Goal: Check status

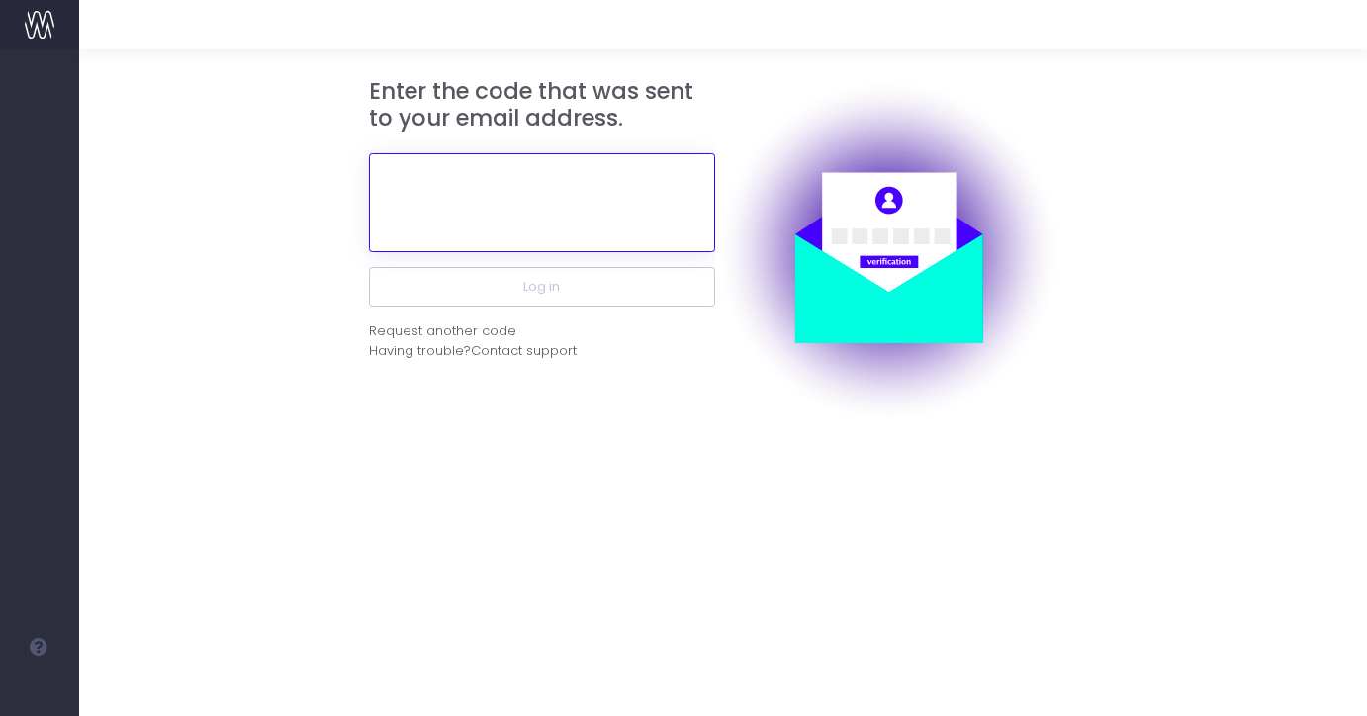
click at [497, 207] on input "text" at bounding box center [542, 202] width 346 height 99
paste input "636614"
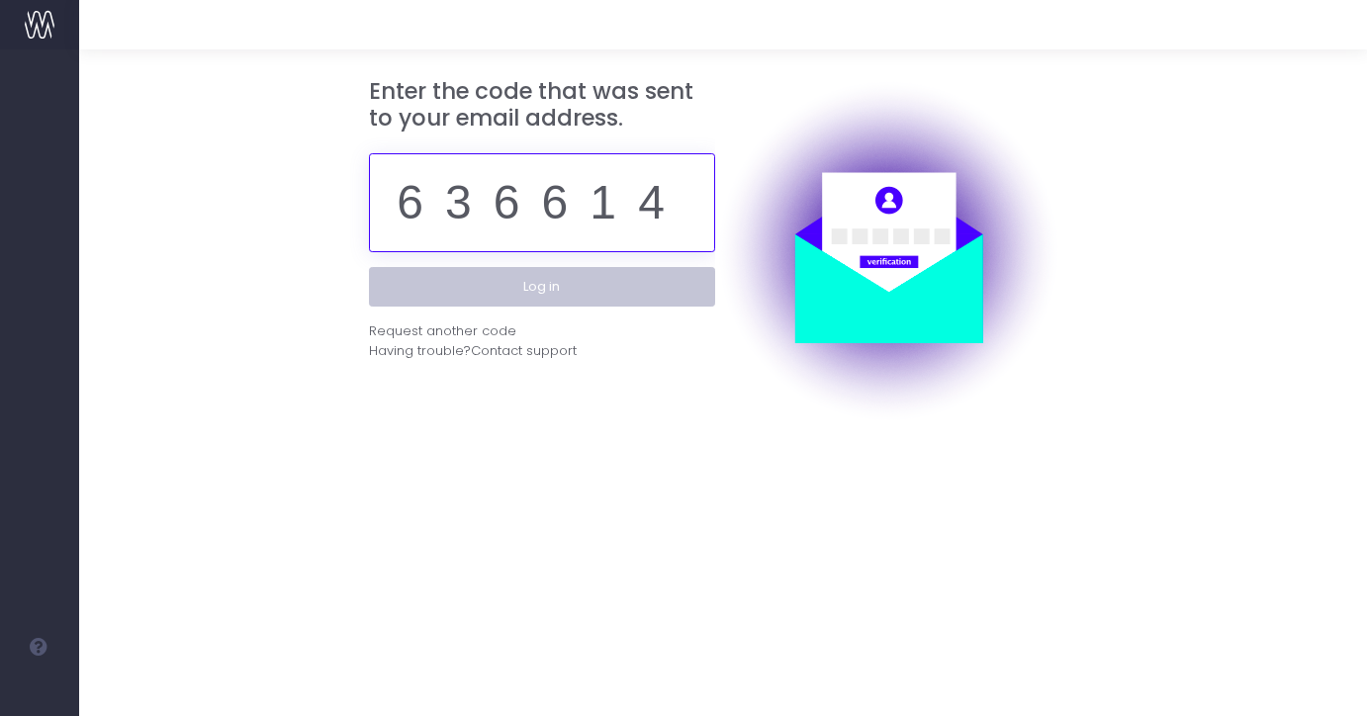
type input "636614"
click at [511, 282] on button "Log in" at bounding box center [542, 287] width 346 height 40
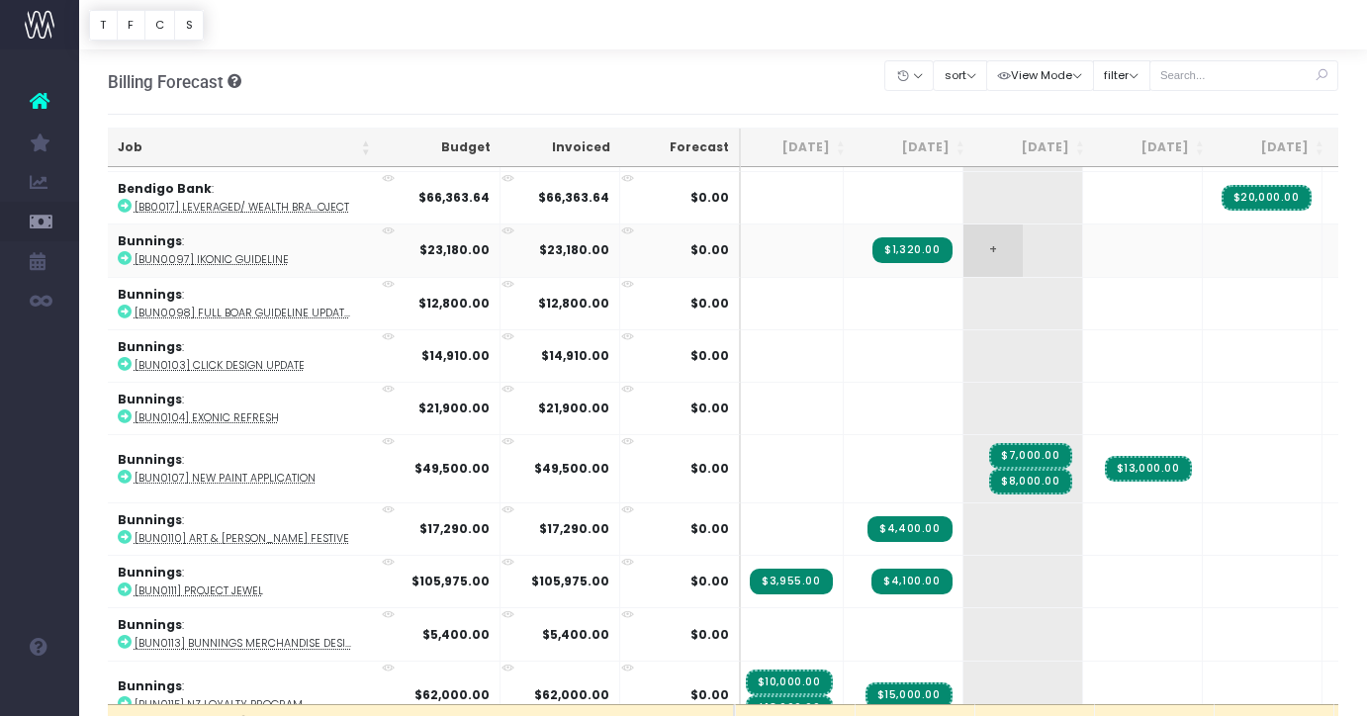
scroll to position [733, 126]
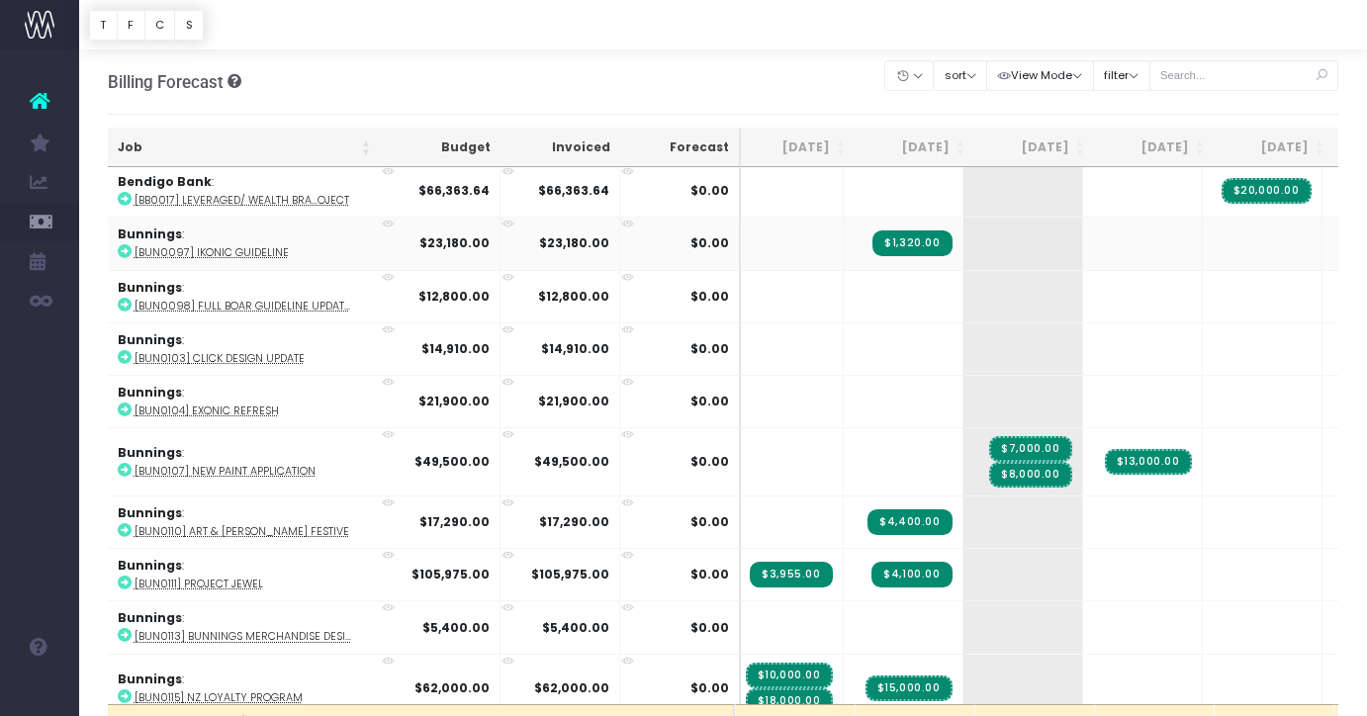
click at [182, 252] on abbr "[BUN0097] Ikonic guideline" at bounding box center [212, 252] width 154 height 15
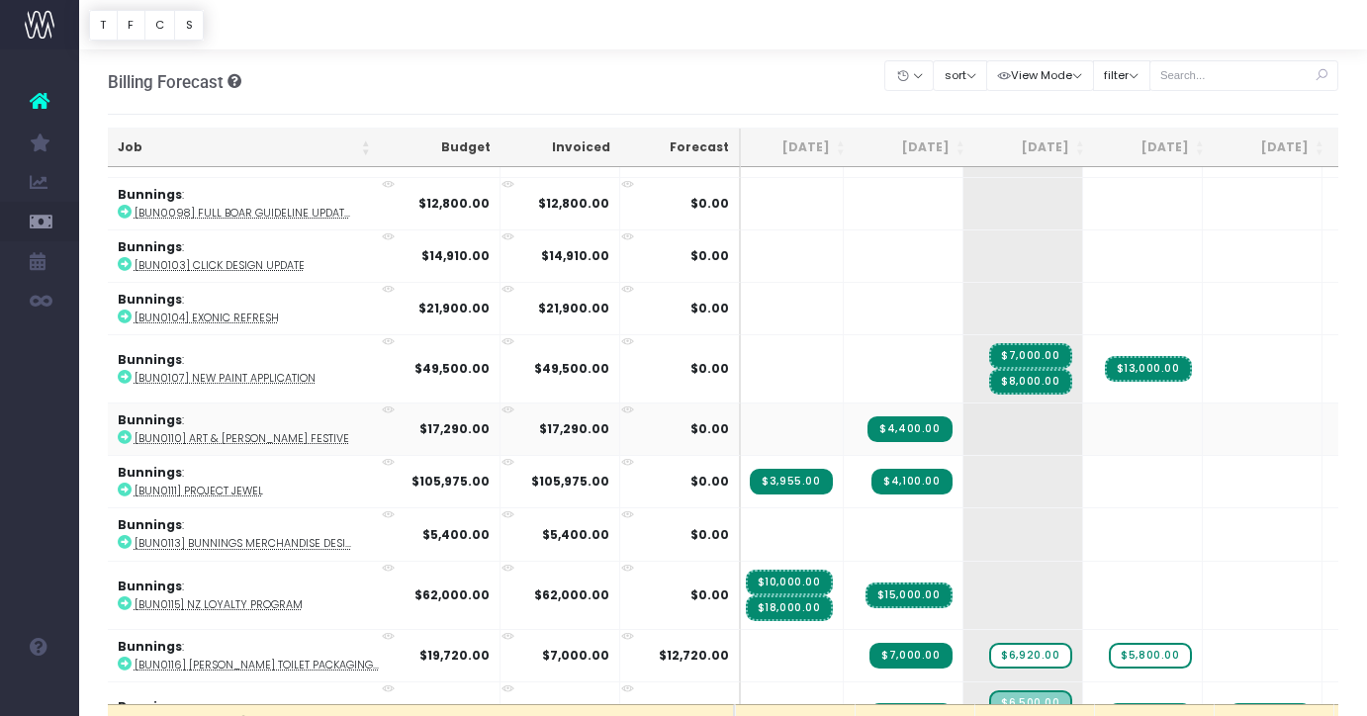
scroll to position [836, 126]
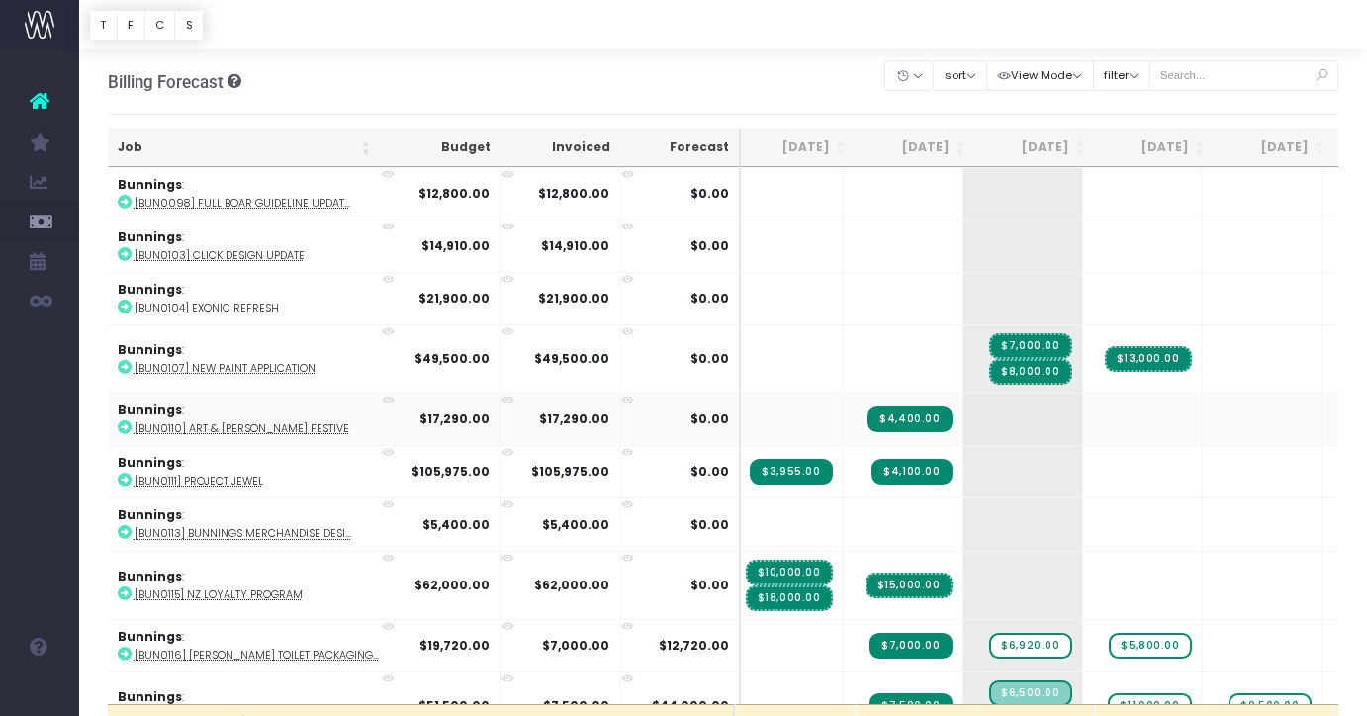
click at [230, 426] on abbr "[BUN0110] Art & [PERSON_NAME] Festive" at bounding box center [242, 428] width 215 height 15
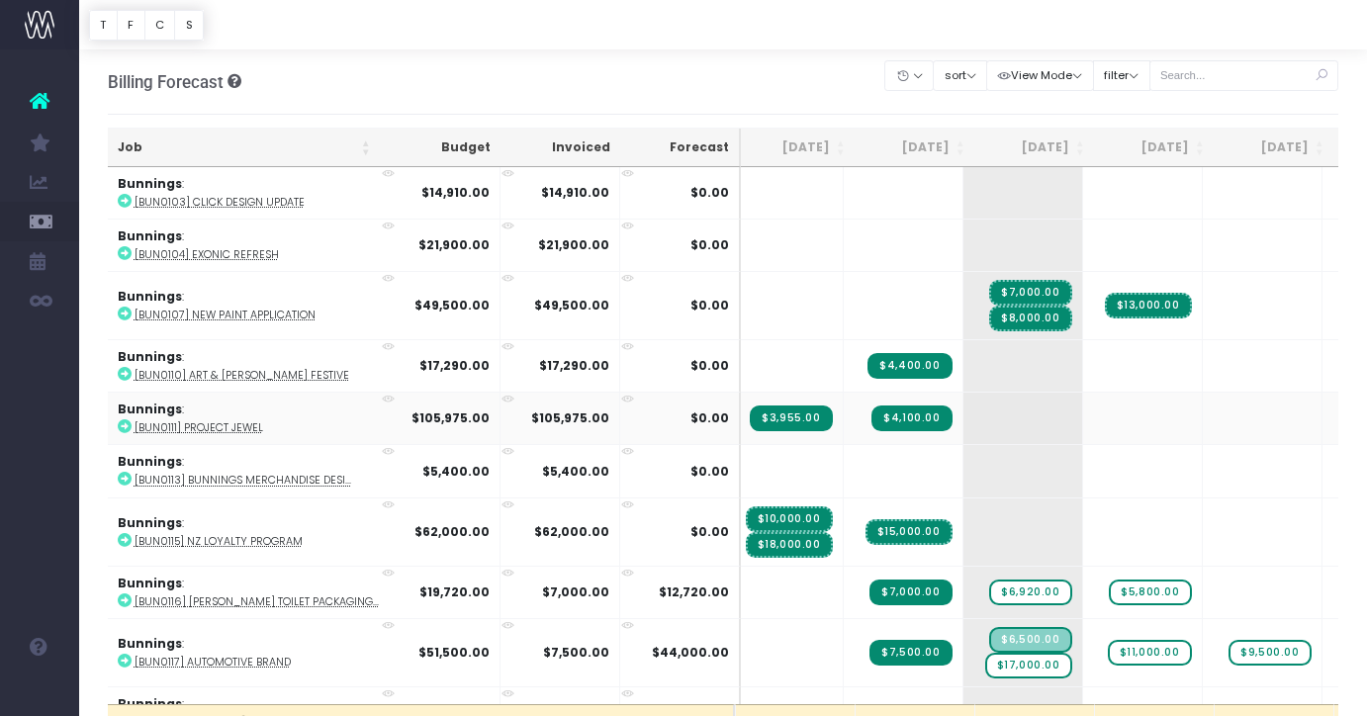
scroll to position [897, 126]
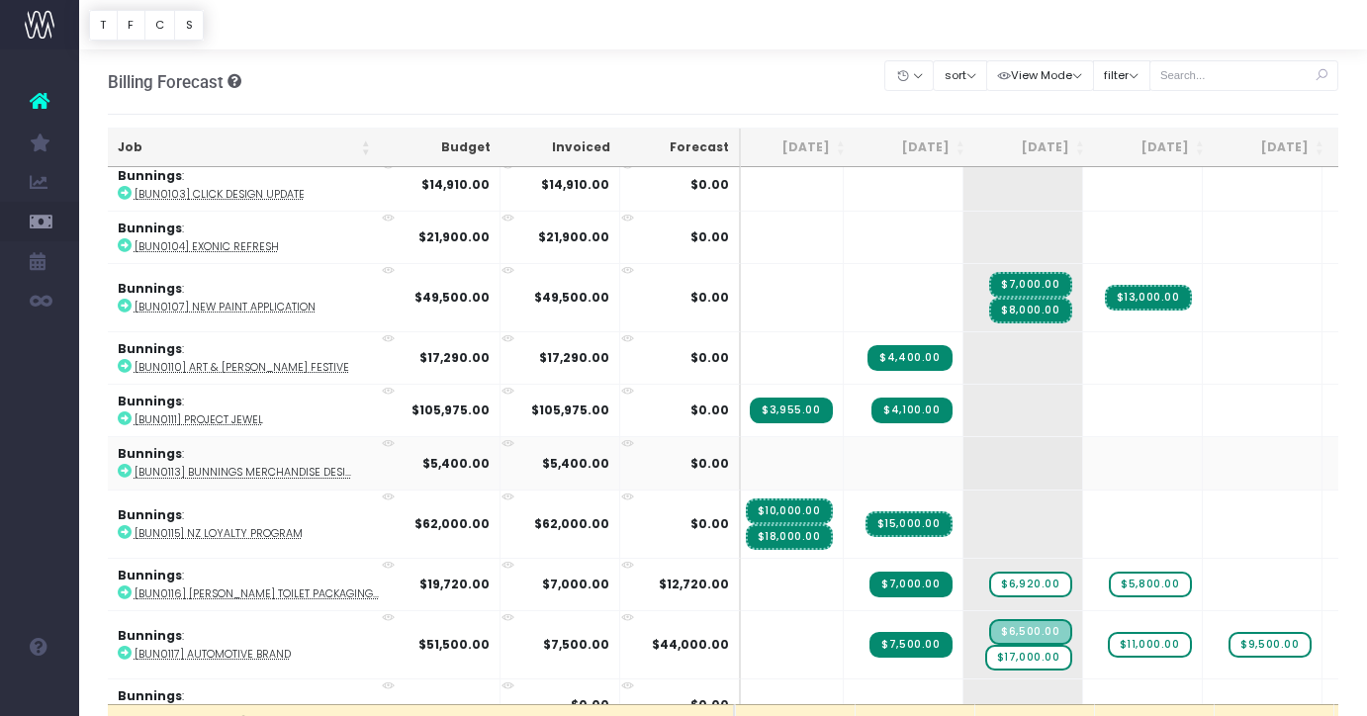
click at [225, 468] on abbr "[BUN0113] Bunnings Merchandise Desi..." at bounding box center [243, 472] width 217 height 15
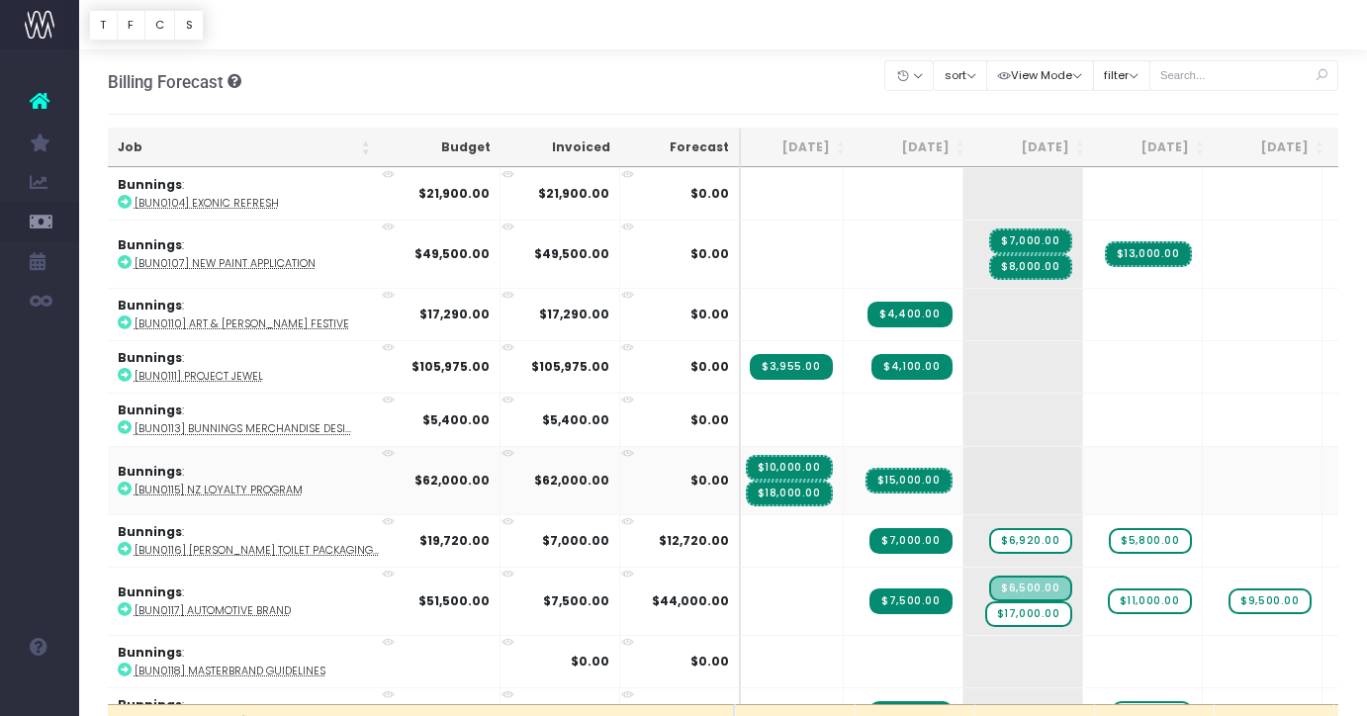
scroll to position [955, 126]
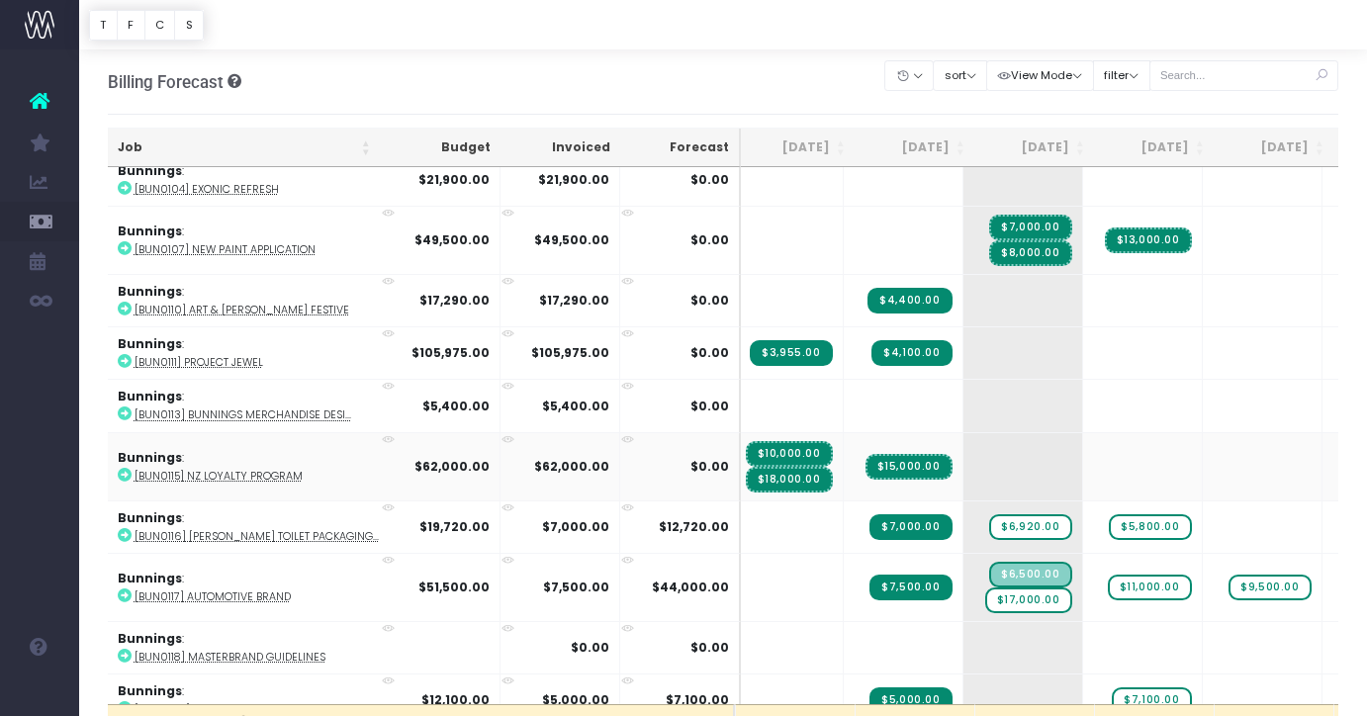
click at [244, 470] on abbr "[BUN0115] NZ Loyalty Program" at bounding box center [219, 476] width 168 height 15
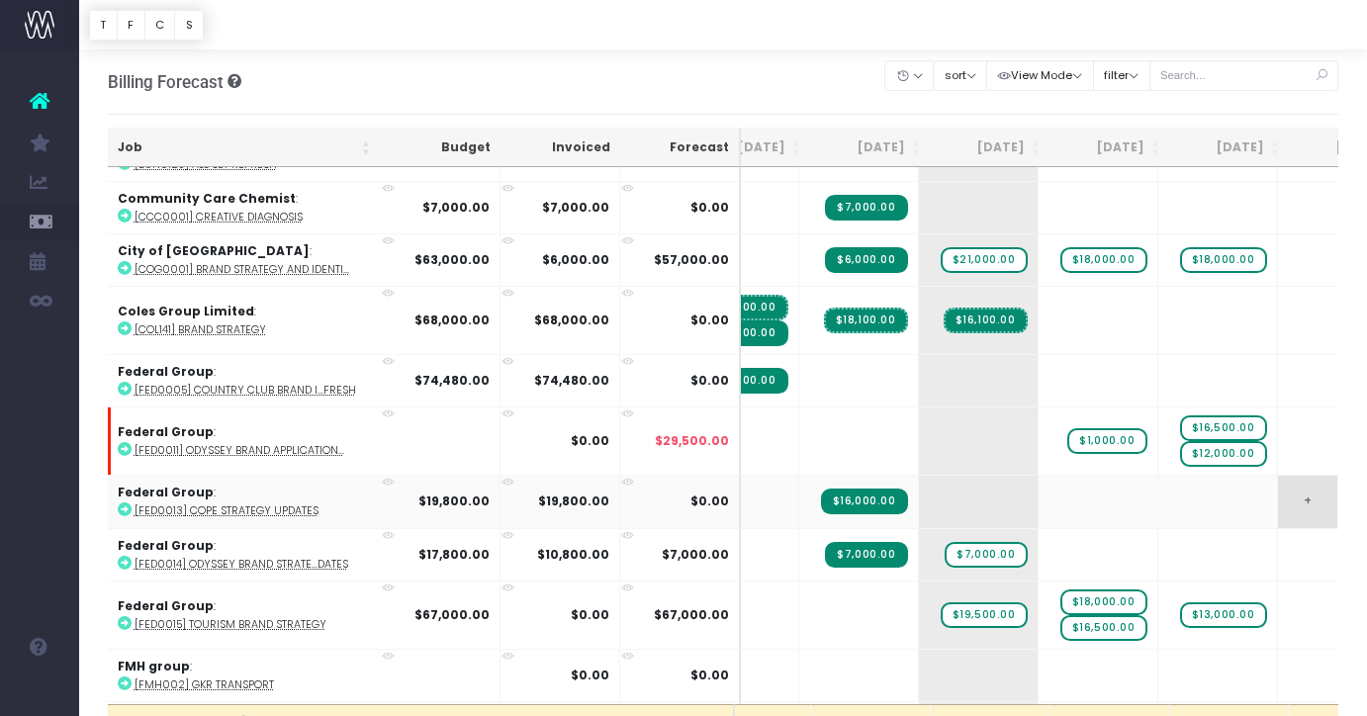
scroll to position [1658, 198]
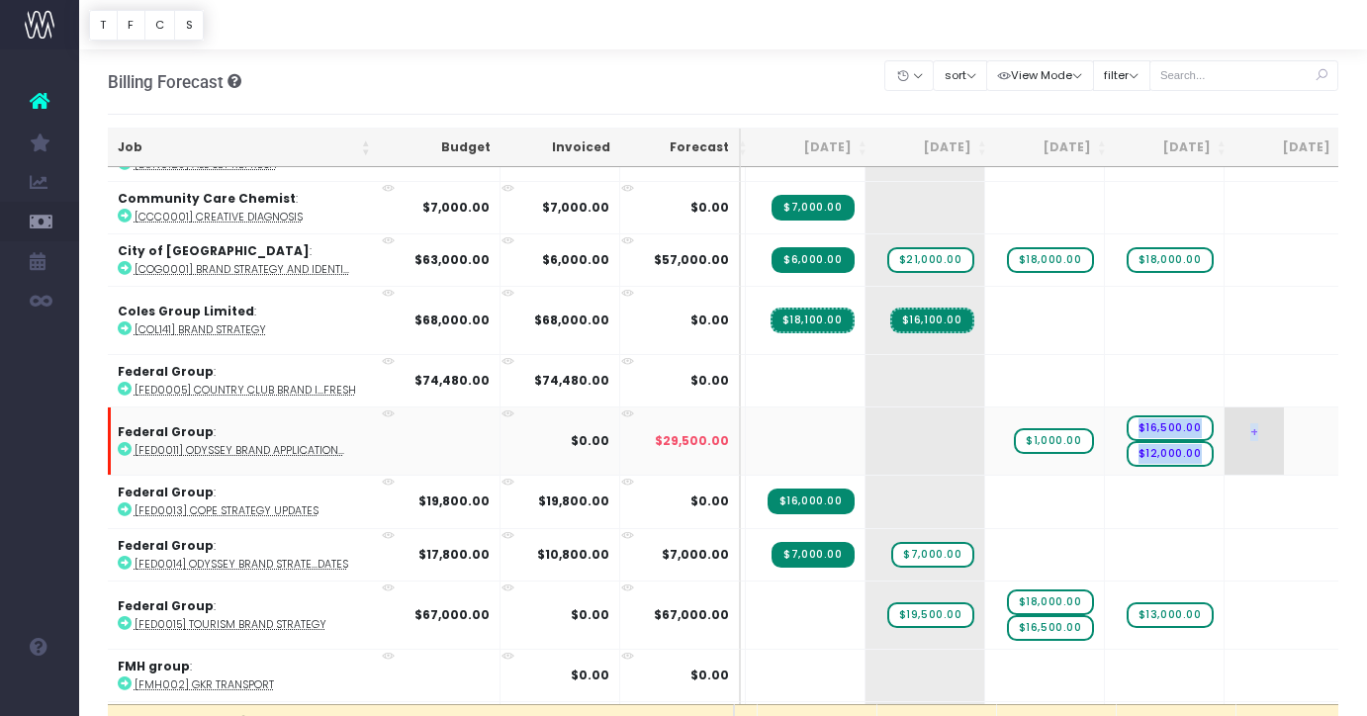
drag, startPoint x: 1052, startPoint y: 422, endPoint x: 1172, endPoint y: 424, distance: 119.7
click at [1172, 424] on tr "Federal Group : [FED0011] Odyssey Brand Application... $0.00 $29,500.00 + + $1,…" at bounding box center [1093, 441] width 2417 height 68
drag, startPoint x: 1074, startPoint y: 425, endPoint x: 1161, endPoint y: 426, distance: 87.1
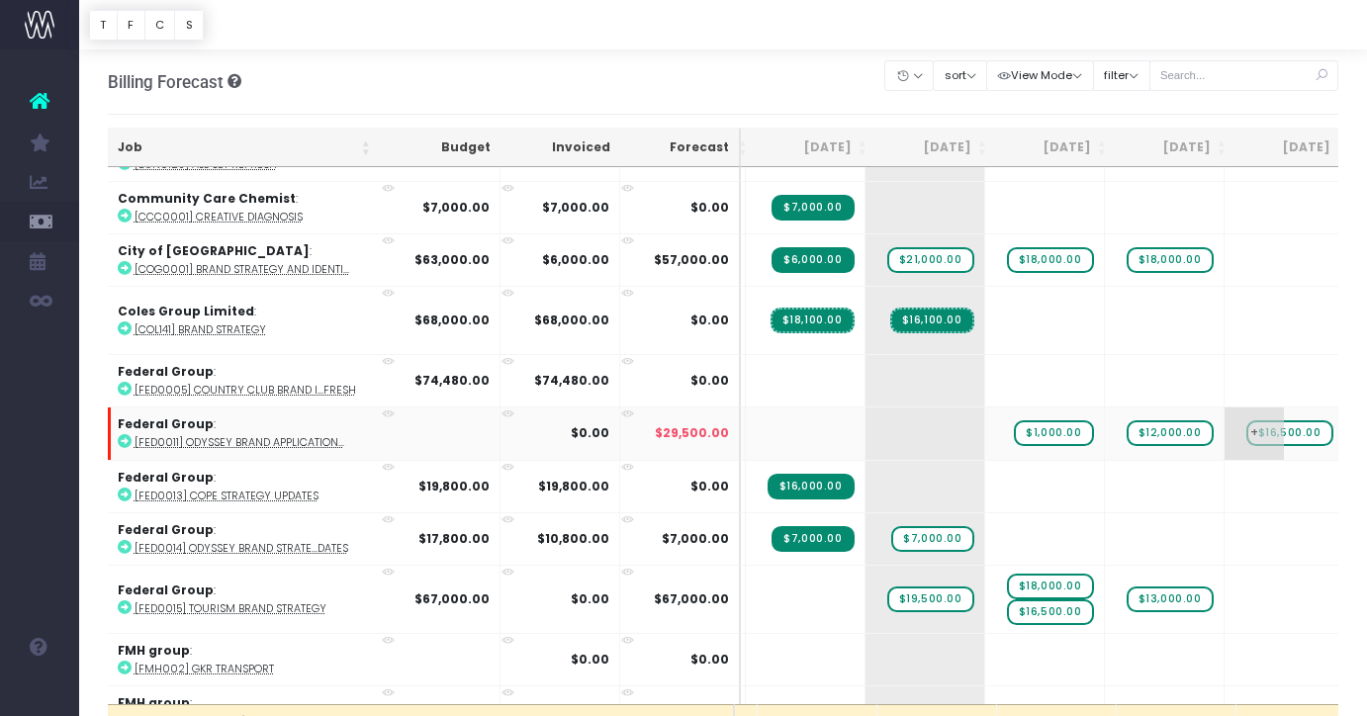
drag, startPoint x: 1066, startPoint y: 433, endPoint x: 1162, endPoint y: 433, distance: 95.9
drag, startPoint x: 1065, startPoint y: 429, endPoint x: 1163, endPoint y: 421, distance: 98.2
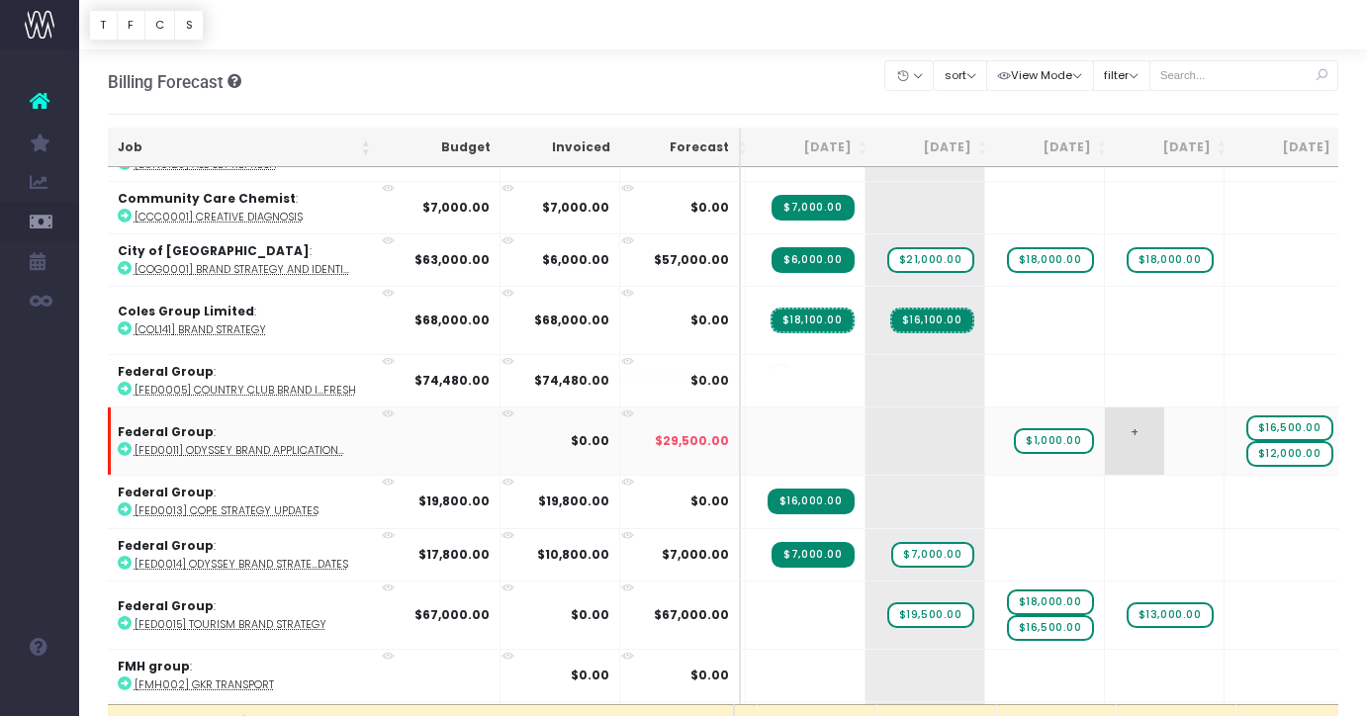
drag, startPoint x: 958, startPoint y: 437, endPoint x: 1064, endPoint y: 437, distance: 106.8
drag, startPoint x: 933, startPoint y: 431, endPoint x: 1035, endPoint y: 432, distance: 101.9
click at [1035, 432] on tr "Federal Group : [FED0011] Odyssey Brand Application... $0.00 $29,500.00 + + $1,…" at bounding box center [1093, 441] width 2417 height 68
drag, startPoint x: 965, startPoint y: 439, endPoint x: 1064, endPoint y: 435, distance: 99.0
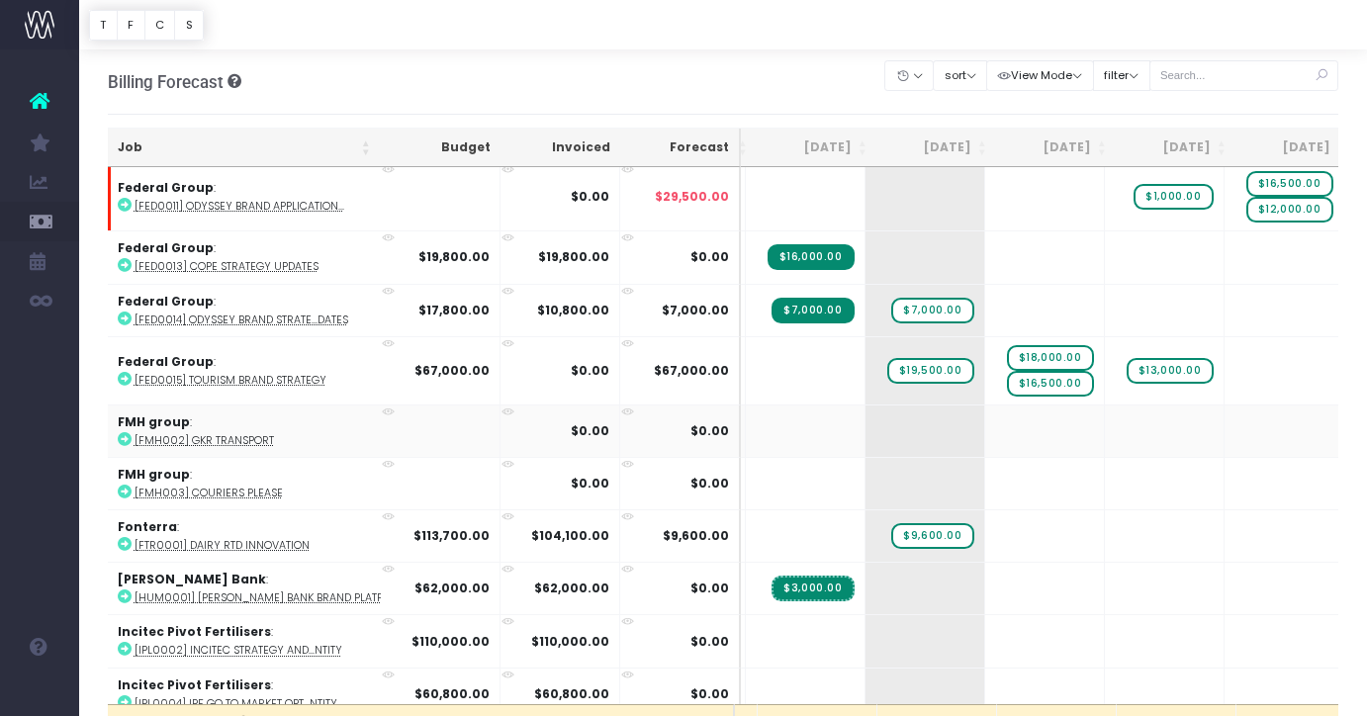
scroll to position [1903, 224]
click at [237, 486] on abbr "[FMH003] Couriers Please" at bounding box center [209, 492] width 148 height 15
click at [239, 433] on abbr "[FMH002] GKR Transport" at bounding box center [204, 439] width 139 height 15
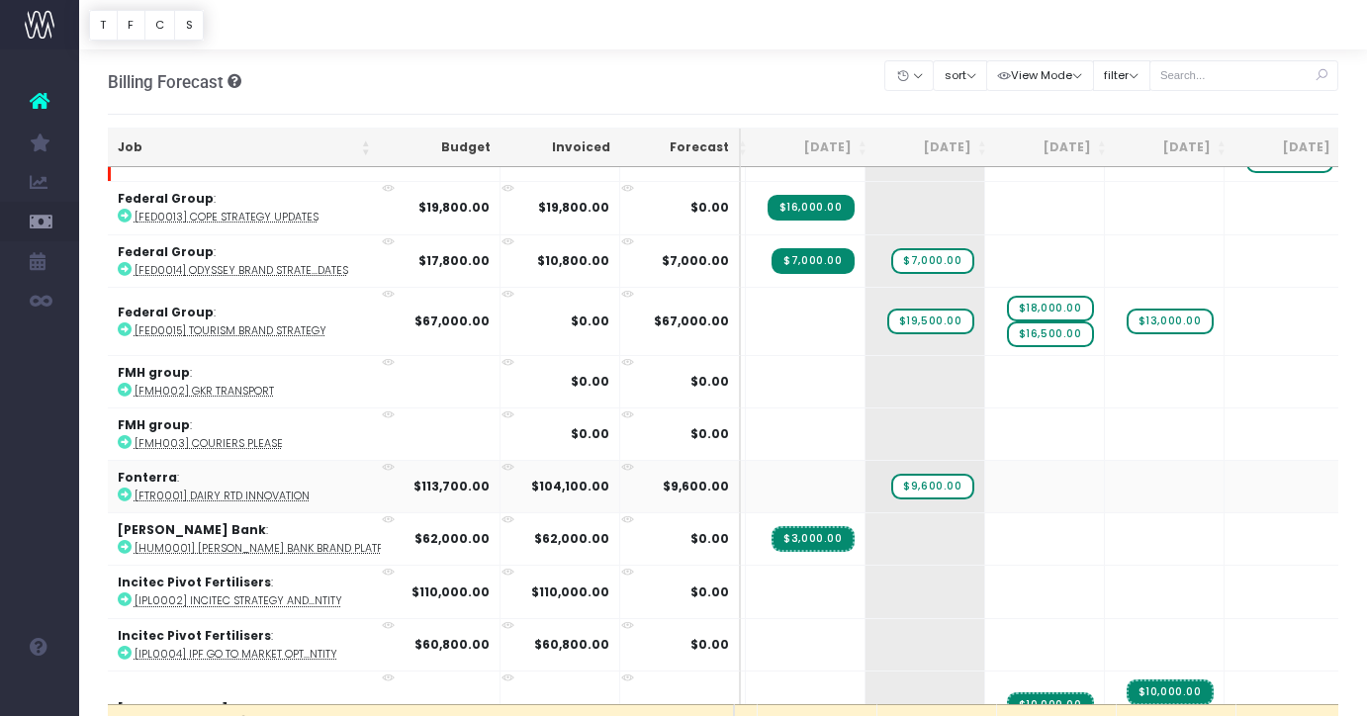
scroll to position [1954, 224]
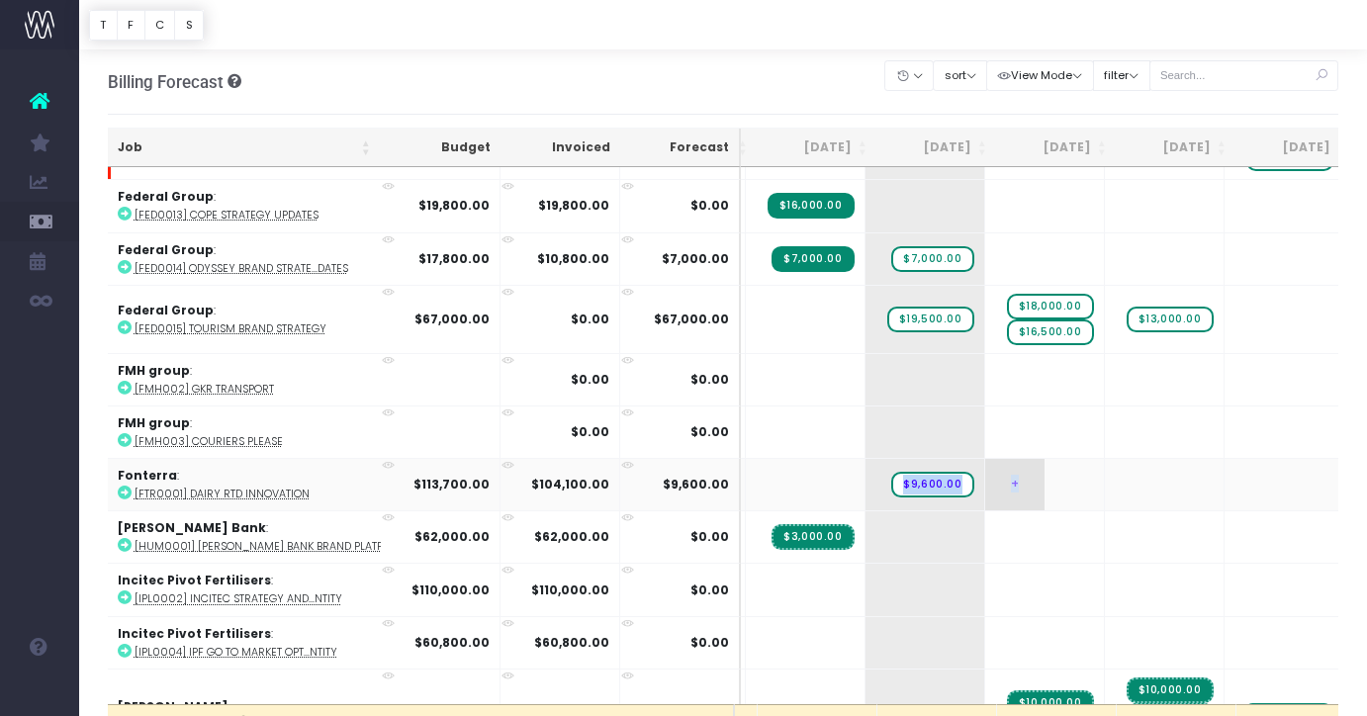
drag, startPoint x: 815, startPoint y: 472, endPoint x: 930, endPoint y: 482, distance: 115.2
click at [930, 482] on tr "Fonterra : [FTR0001] Dairy RTD innovation $113,700.00 $104,100.00 $9,600.00 $10…" at bounding box center [1093, 484] width 2417 height 52
drag, startPoint x: 826, startPoint y: 482, endPoint x: 911, endPoint y: 483, distance: 85.1
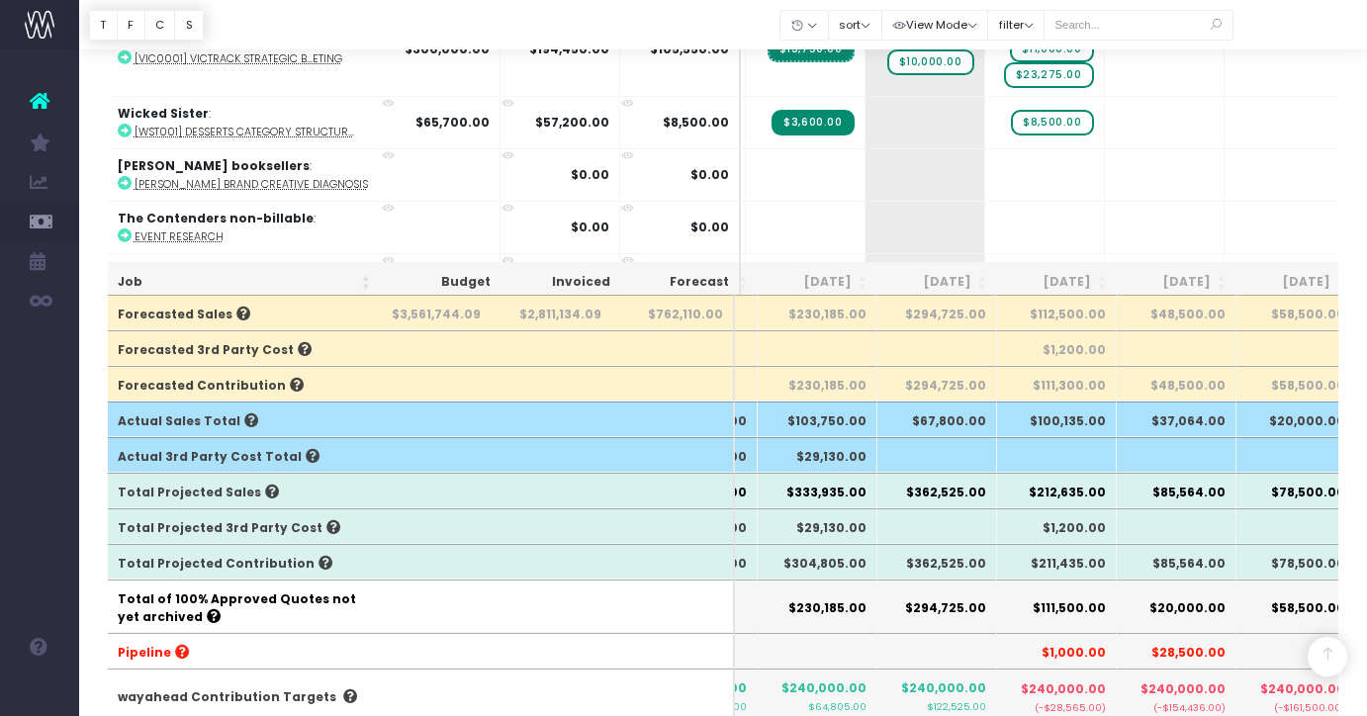
scroll to position [0, 0]
